Goal: Information Seeking & Learning: Understand process/instructions

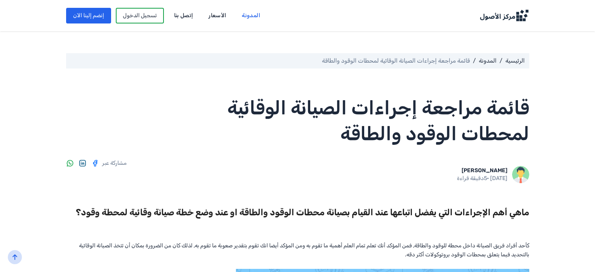
scroll to position [470, 0]
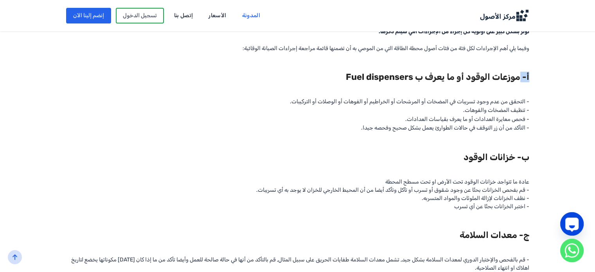
drag, startPoint x: 505, startPoint y: 88, endPoint x: 361, endPoint y: 94, distance: 143.8
click at [361, 94] on div "ماهي أهم الإجراءات التي يفضل اتباعها عند القيام بصيانة محطات الوقود والطاقة او …" at bounding box center [298, 195] width 464 height 923
click at [371, 84] on h2 "أ- موزعات الوقود أو ما يعرف ب Fuel dispensers" at bounding box center [298, 77] width 464 height 16
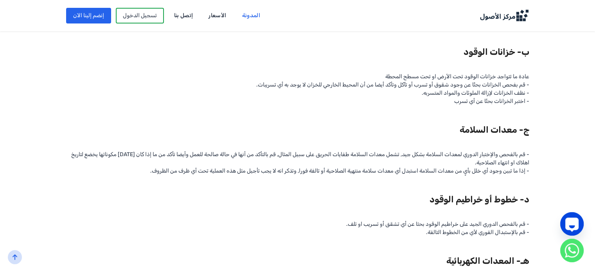
scroll to position [587, 0]
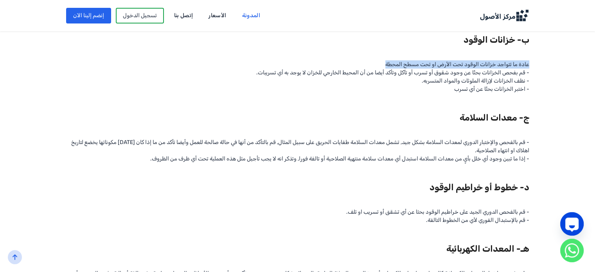
drag, startPoint x: 514, startPoint y: 73, endPoint x: 370, endPoint y: 75, distance: 144.1
click at [370, 75] on div "ماهي أهم الإجراءات التي يفضل اتباعها عند القيام بصيانة محطات الوقود والطاقة او …" at bounding box center [297, 90] width 501 height 946
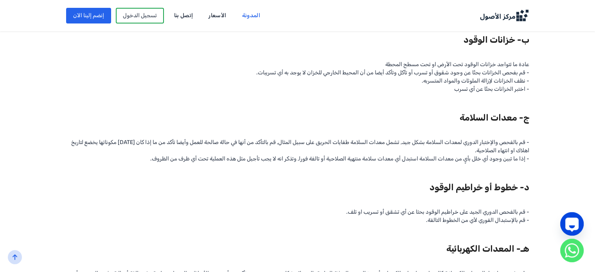
click at [452, 85] on div "ماهي أهم الإجراءات التي يفضل اتباعها عند القيام بصيانة محطات الوقود والطاقة او …" at bounding box center [298, 78] width 464 height 923
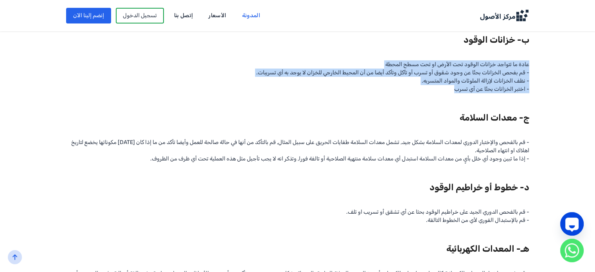
drag, startPoint x: 434, startPoint y: 97, endPoint x: 520, endPoint y: 75, distance: 89.4
click at [520, 75] on div "ماهي أهم الإجراءات التي يفضل اتباعها عند القيام بصيانة محطات الوقود والطاقة او …" at bounding box center [297, 90] width 501 height 946
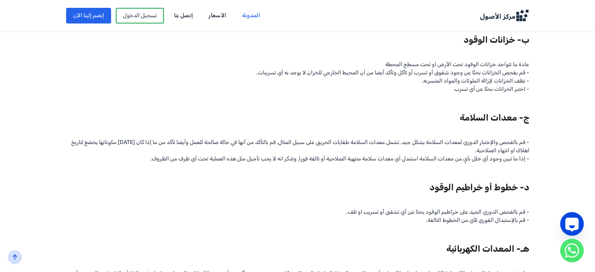
click at [520, 112] on div "ماهي أهم الإجراءات التي يفضل اتباعها عند القيام بصيانة محطات الوقود والطاقة او …" at bounding box center [297, 90] width 501 height 946
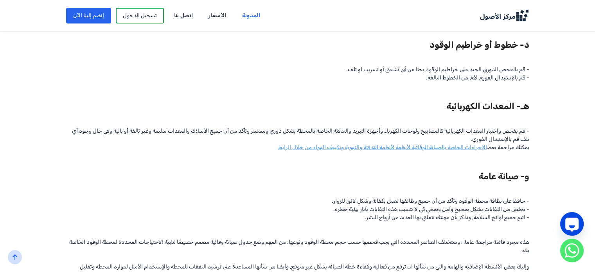
scroll to position [744, 0]
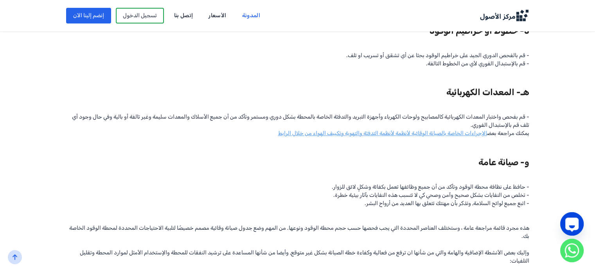
click at [491, 99] on h2 "هـ- المعدات الكهربائية" at bounding box center [298, 92] width 464 height 16
drag, startPoint x: 430, startPoint y: 101, endPoint x: 498, endPoint y: 101, distance: 68.5
click at [498, 99] on h2 "هـ- المعدات الكهربائية" at bounding box center [298, 92] width 464 height 16
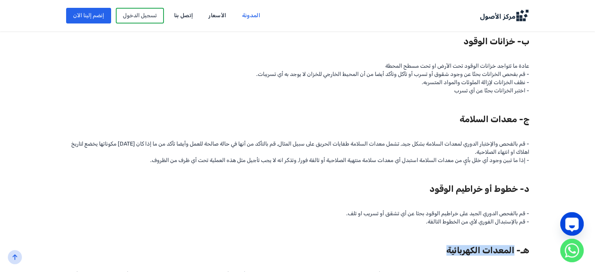
scroll to position [666, 0]
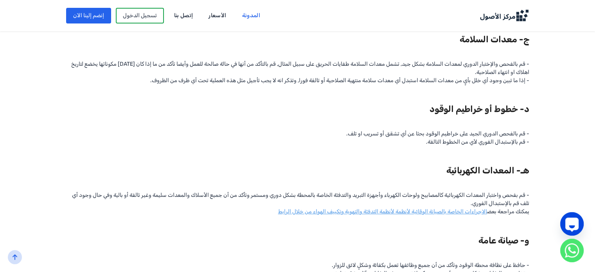
click at [426, 113] on h2 "د- خطوط أو خراطيم الوقود" at bounding box center [298, 109] width 464 height 16
click at [474, 157] on div "ماهي أهم الإجراءات التي يفضل اتباعها عند القيام بصيانة محطات الوقود والطاقة او …" at bounding box center [298, -1] width 464 height 923
click at [509, 126] on div "ماهي أهم الإجراءات التي يفضل اتباعها عند القيام بصيانة محطات الوقود والطاقة او …" at bounding box center [298, -1] width 464 height 923
